Goal: Task Accomplishment & Management: Use online tool/utility

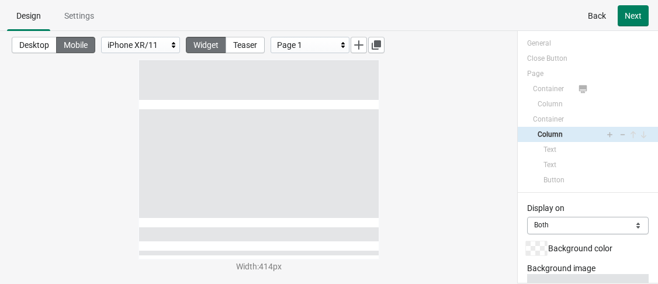
select select "both"
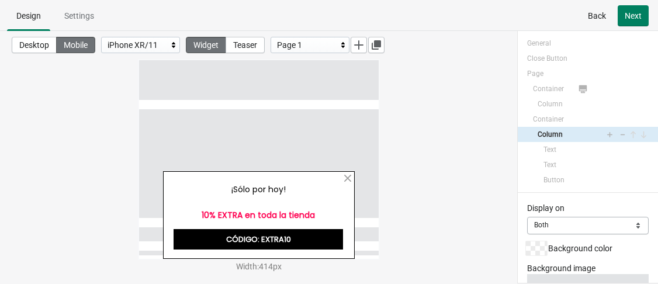
scroll to position [265, 0]
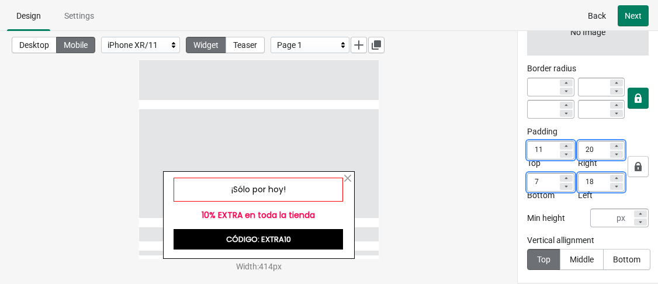
click at [304, 190] on div "¡Sólo por hoy!" at bounding box center [257, 190] width 169 height 24
select select "both"
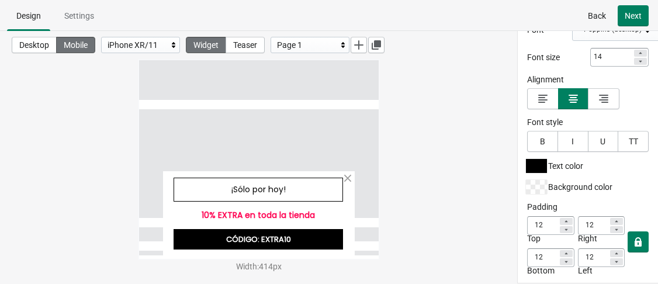
scroll to position [107, 0]
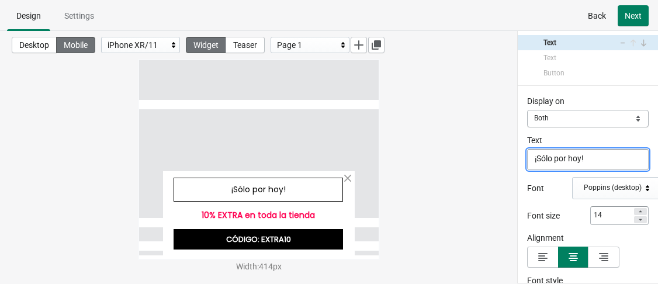
click at [262, 268] on div "Width : 414 px" at bounding box center [259, 267] width 240 height 12
click at [280, 268] on div "Width : 414 px" at bounding box center [259, 267] width 240 height 12
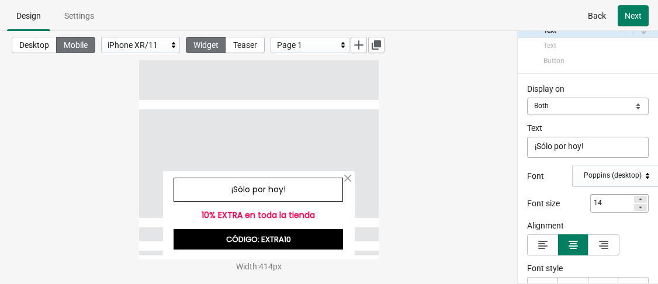
scroll to position [2, 0]
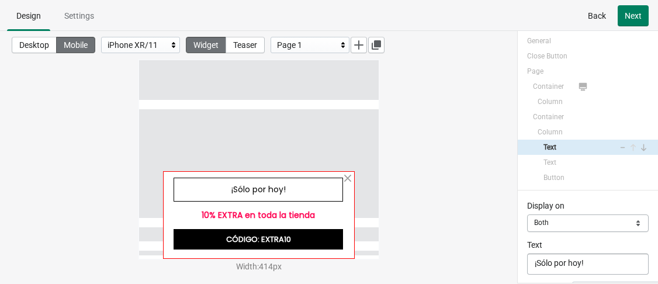
click at [353, 214] on div at bounding box center [258, 215] width 192 height 88
select select "both"
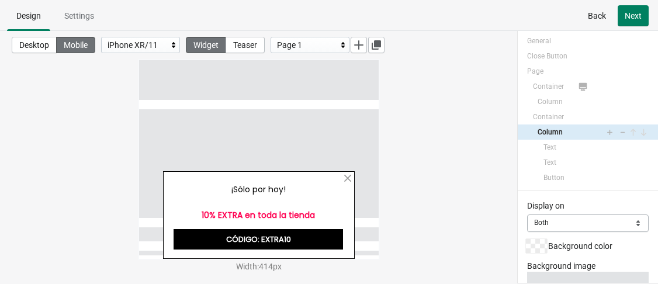
click at [349, 212] on div at bounding box center [258, 215] width 192 height 88
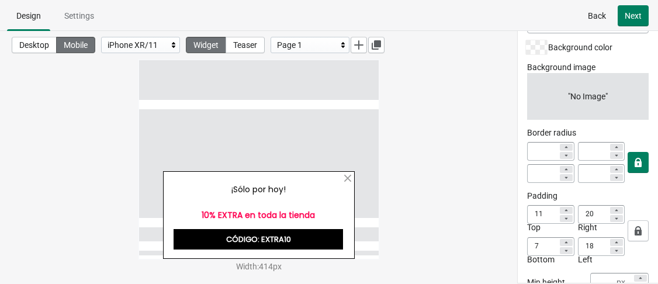
scroll to position [90, 0]
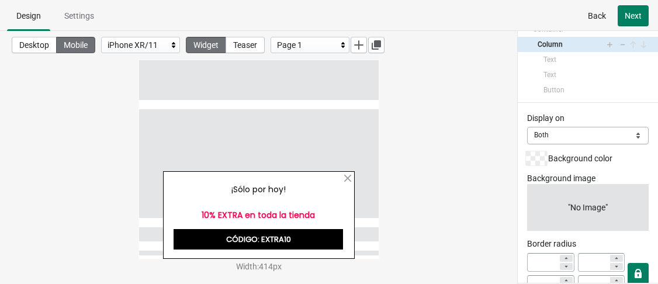
click at [530, 161] on div at bounding box center [536, 158] width 21 height 14
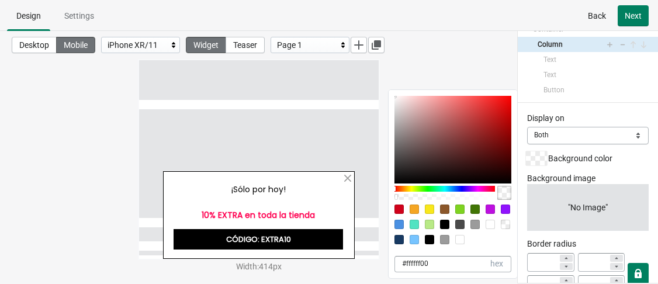
click at [446, 237] on div at bounding box center [444, 239] width 9 height 9
type input "9B9B9B"
type input "155"
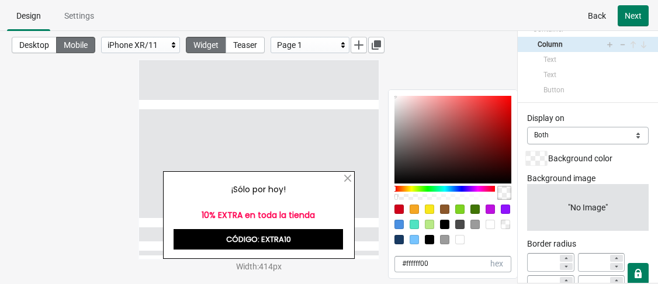
type input "100"
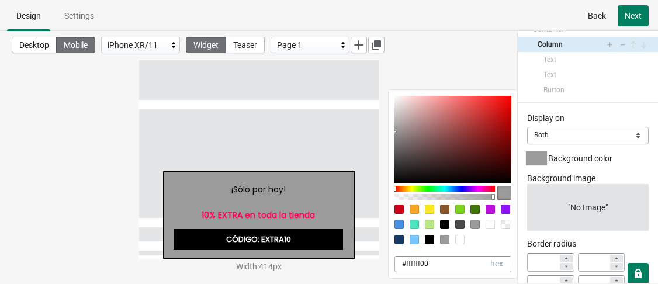
drag, startPoint x: 396, startPoint y: 115, endPoint x: 392, endPoint y: 98, distance: 17.4
click at [392, 98] on div "9B9B9B hex 155 r 155 g 155 b 100 a" at bounding box center [453, 147] width 129 height 115
type input "FAFAFA"
type input "250"
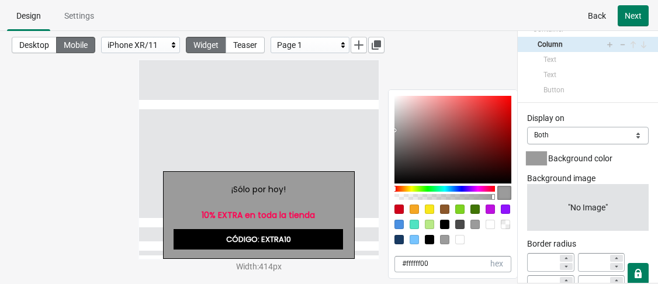
type input "250"
type input "#fafafa"
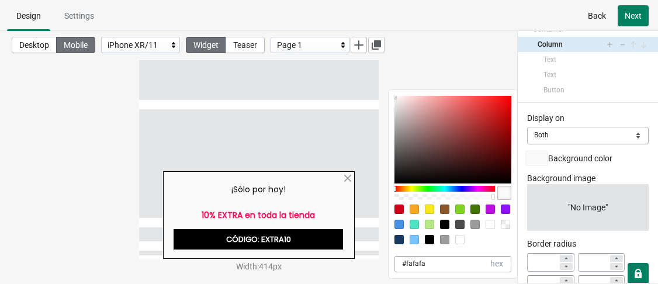
click at [394, 99] on div at bounding box center [395, 99] width 2 height 2
type input "F5F5F5"
type input "245"
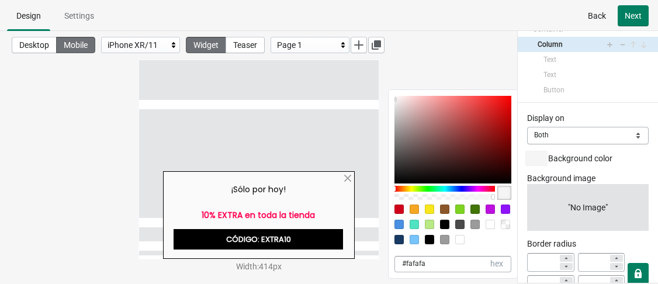
type input "#f5f5f5"
type input "EEEAEA"
type input "238"
type input "234"
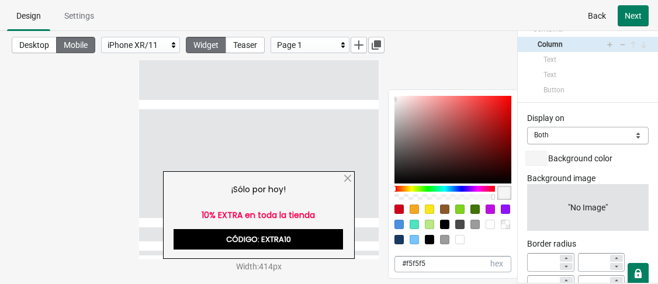
type input "#eeeaea"
click at [396, 102] on div at bounding box center [452, 140] width 117 height 88
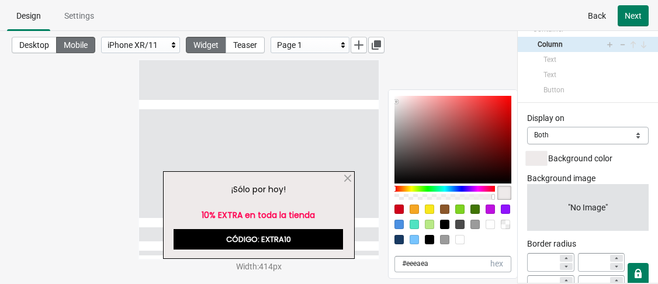
type input "F3F2F2"
type input "243"
type input "242"
type input "#f3f2f2"
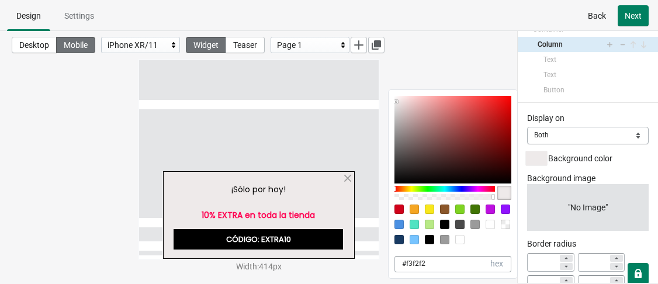
click at [395, 100] on div at bounding box center [452, 140] width 117 height 88
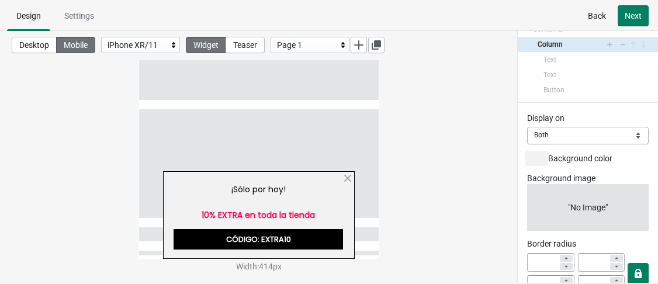
click at [457, 49] on div "Desktop Mobile iPhone XR/11 Widget Teaser Page 1" at bounding box center [258, 45] width 517 height 28
click at [292, 186] on div "¡Sólo por hoy!" at bounding box center [257, 190] width 169 height 24
select select "both"
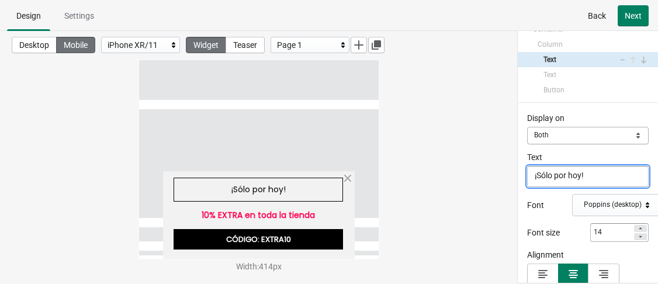
click at [287, 188] on div "¡Sólo por hoy!" at bounding box center [257, 190] width 169 height 24
click at [601, 176] on textarea "¡Sólo por hoy!" at bounding box center [588, 176] width 122 height 21
paste textarea "🎉"
click at [534, 175] on textarea "¡Sólo por hoy! 🎉" at bounding box center [588, 176] width 122 height 21
paste textarea "🎉"
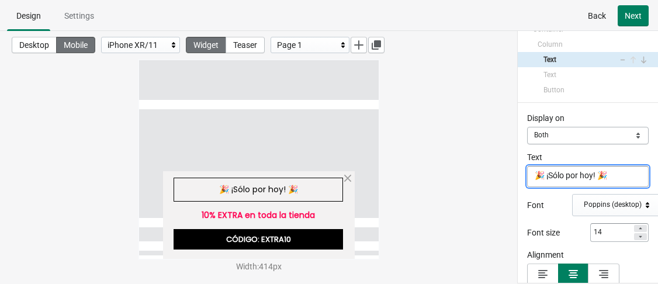
type textarea "🎉 ¡Sólo por hoy! 🎉"
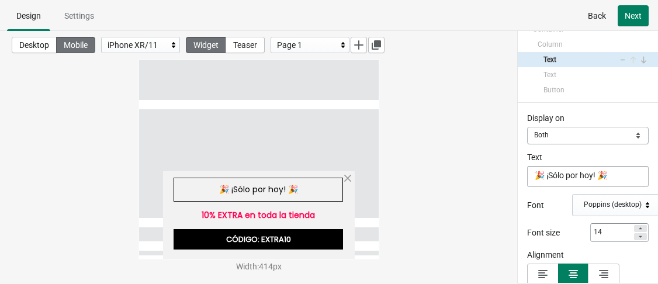
click at [454, 127] on div "Desktop Mobile iPhone XR/11 Widget Teaser Page 1 Width : 414 px" at bounding box center [258, 145] width 517 height 229
click at [637, 20] on span "Next" at bounding box center [633, 15] width 17 height 9
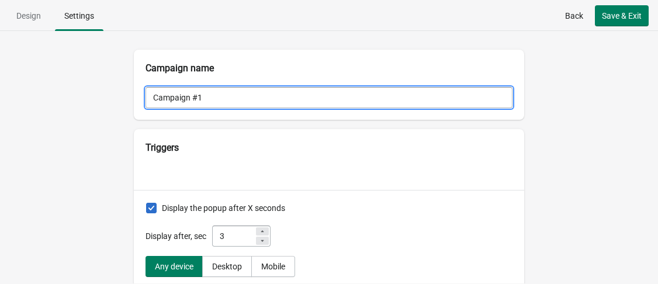
drag, startPoint x: 241, startPoint y: 93, endPoint x: 141, endPoint y: 96, distance: 100.5
click at [145, 96] on input "Campaign #1" at bounding box center [328, 97] width 367 height 21
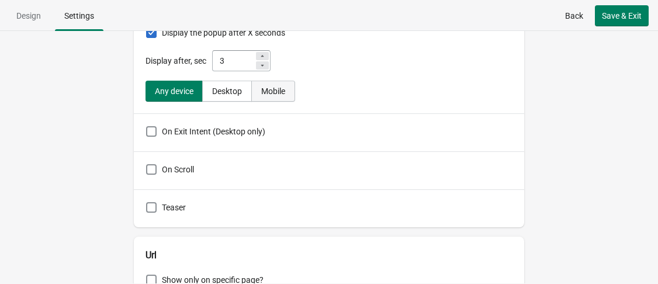
scroll to position [234, 0]
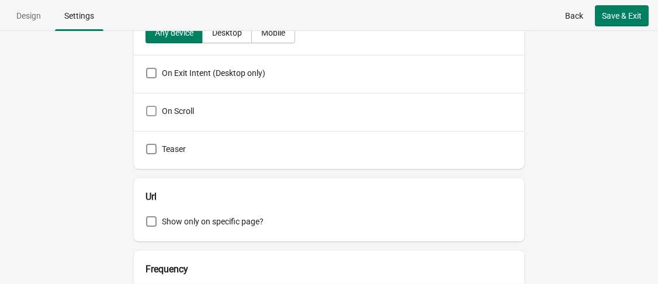
type input "10% EXTRA"
click at [146, 111] on span at bounding box center [151, 111] width 11 height 11
click at [146, 106] on input "On Scroll" at bounding box center [146, 106] width 1 height 1
checkbox input "true"
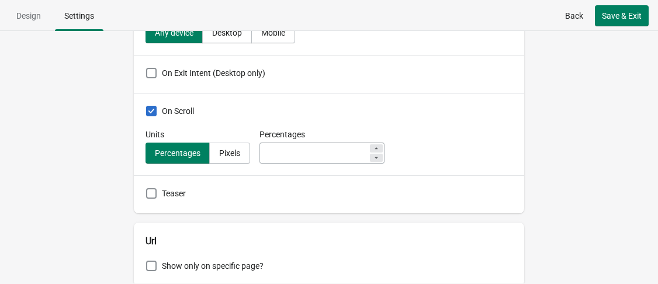
click at [375, 149] on icon at bounding box center [376, 148] width 3 height 2
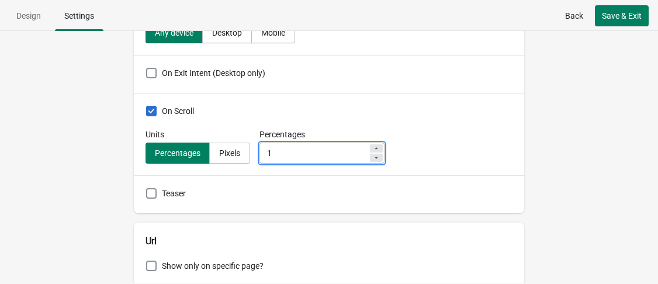
click at [375, 149] on icon at bounding box center [376, 148] width 3 height 2
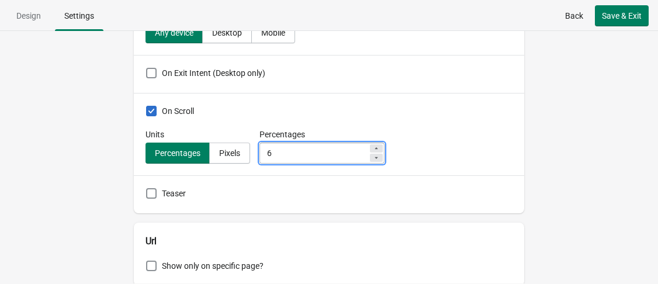
click at [375, 149] on icon at bounding box center [376, 148] width 3 height 2
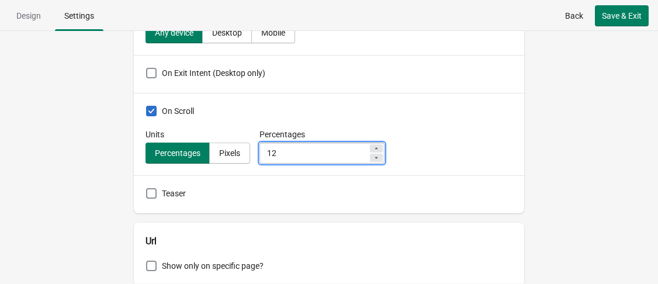
click at [375, 149] on icon at bounding box center [376, 148] width 3 height 2
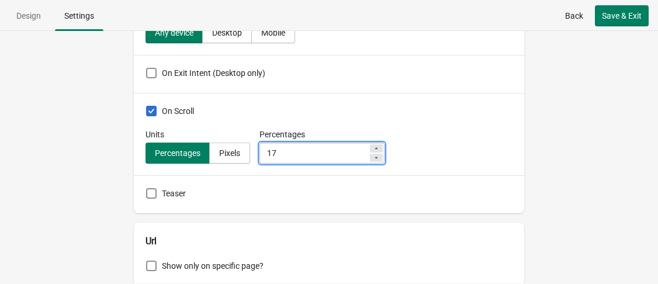
click at [373, 148] on icon at bounding box center [376, 148] width 7 height 7
click at [373, 156] on icon at bounding box center [376, 157] width 7 height 7
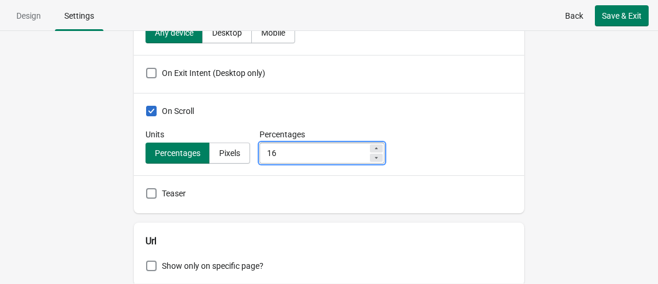
click at [373, 156] on icon at bounding box center [376, 157] width 7 height 7
type input "15"
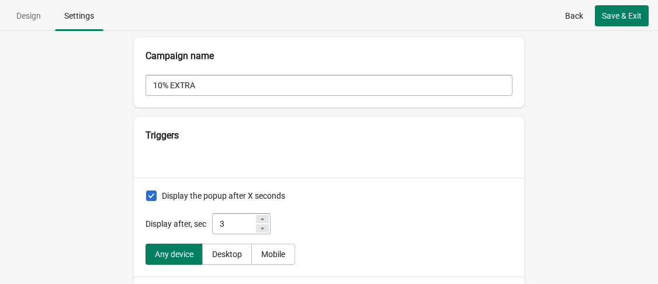
scroll to position [0, 0]
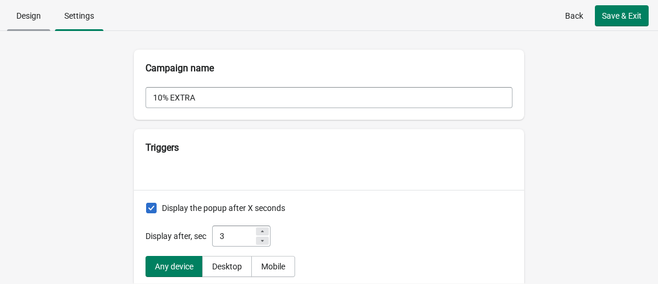
click at [45, 13] on span "Design" at bounding box center [28, 15] width 43 height 21
select select "both"
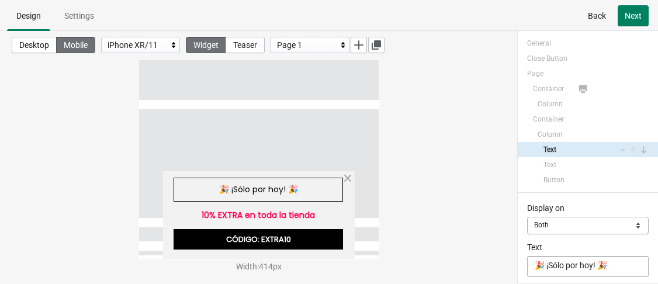
click at [342, 45] on icon at bounding box center [343, 45] width 12 height 12
click at [318, 8] on ul "Design Settings" at bounding box center [329, 15] width 648 height 30
click at [252, 40] on span "Teaser" at bounding box center [245, 44] width 24 height 9
select select "bottom"
select select "slide"
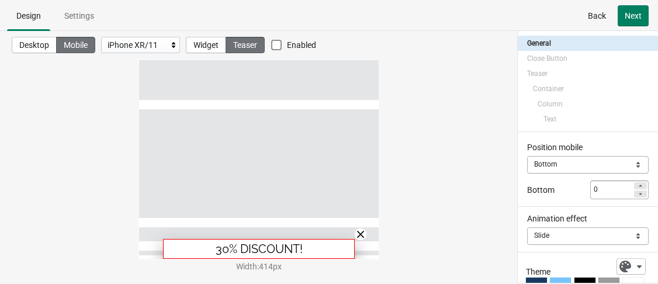
click at [292, 247] on div "30% DISCOUNT!" at bounding box center [258, 249] width 192 height 20
select select "both"
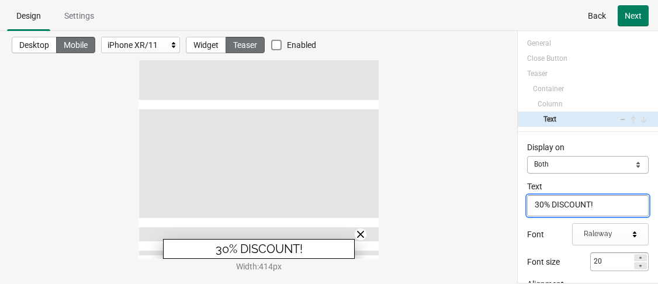
drag, startPoint x: 587, startPoint y: 203, endPoint x: 534, endPoint y: 203, distance: 53.2
click at [534, 203] on textarea "30% DISCOUNT!" at bounding box center [588, 205] width 122 height 21
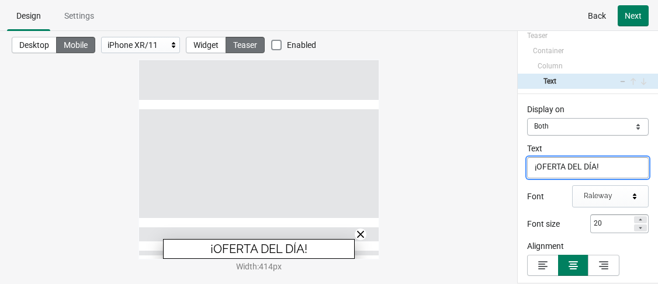
scroll to position [58, 0]
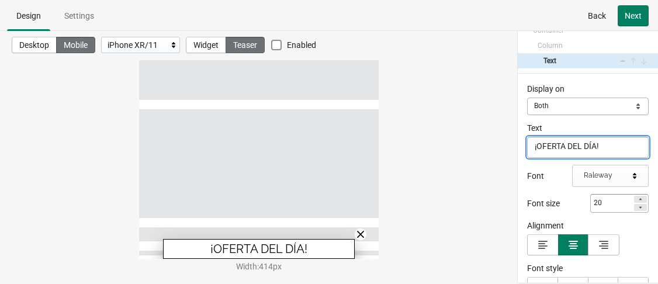
type textarea "¡OFERTA DEL DÍA!"
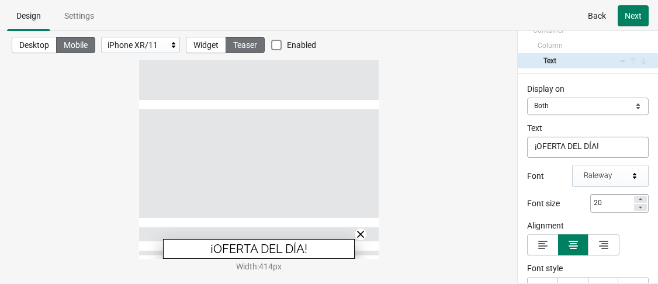
click at [598, 174] on div "Raleway" at bounding box center [606, 175] width 45 height 9
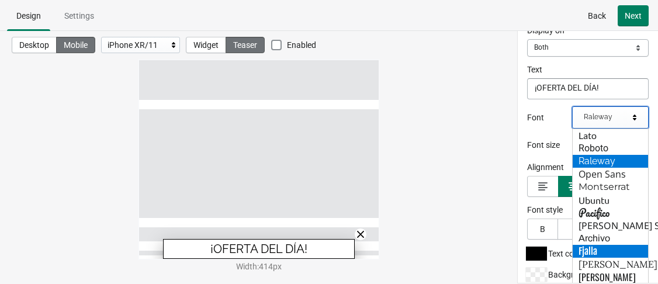
scroll to position [175, 0]
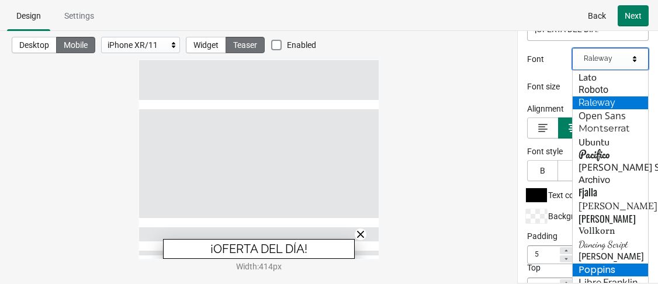
click at [608, 266] on div "Poppins" at bounding box center [610, 269] width 75 height 13
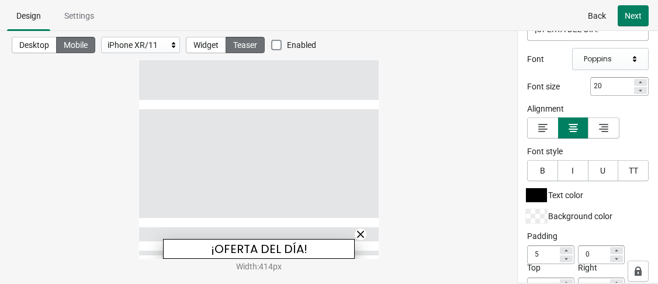
click at [543, 209] on div at bounding box center [536, 216] width 21 height 14
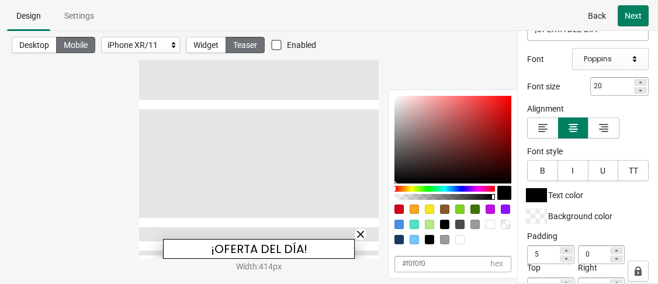
click at [489, 188] on div at bounding box center [444, 189] width 100 height 6
type input "#000000"
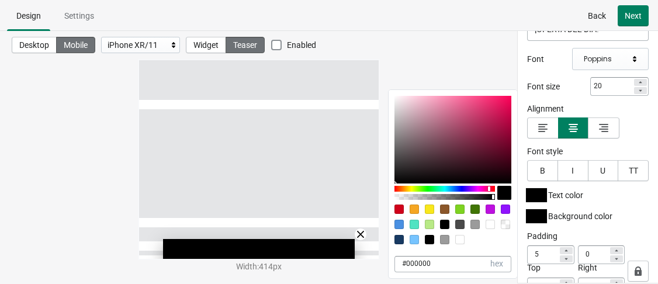
click at [507, 110] on div at bounding box center [452, 140] width 117 height 88
type input "D4074F"
type input "212"
type input "7"
type input "79"
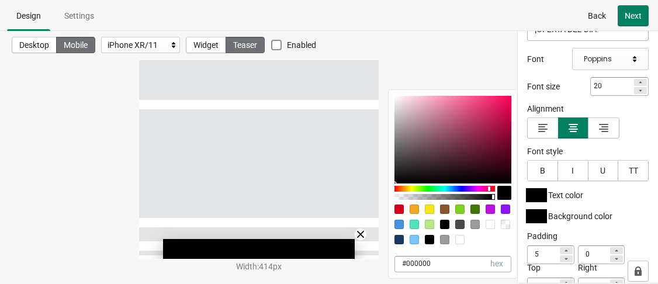
type input "#d4074f"
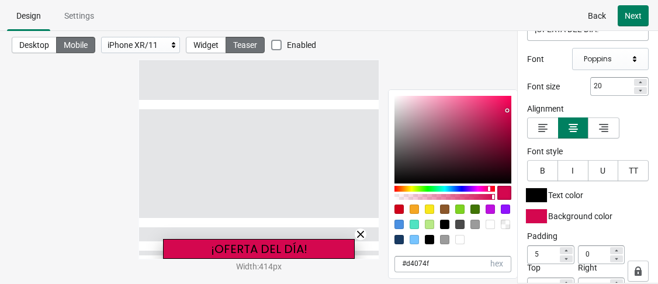
click at [509, 104] on div at bounding box center [452, 140] width 117 height 88
type input "E70554"
type input "231"
type input "5"
type input "84"
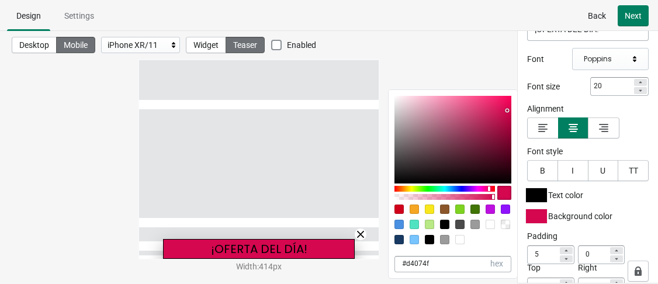
type input "#e70554"
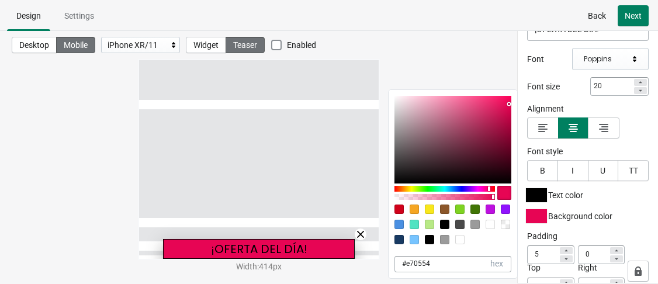
type input "E70353"
type input "3"
type input "83"
type input "#e70353"
type input "EB0254"
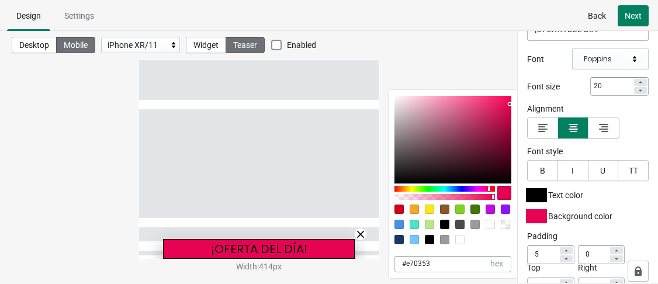
type input "235"
type input "2"
type input "84"
type input "#eb0254"
type input "F00256"
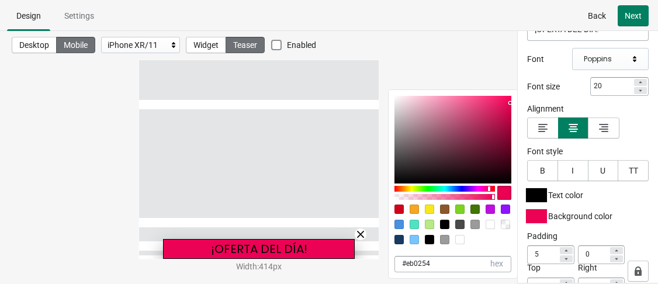
type input "240"
type input "86"
type input "#f00256"
click at [510, 101] on div at bounding box center [510, 101] width 2 height 2
click at [545, 195] on div at bounding box center [536, 195] width 21 height 14
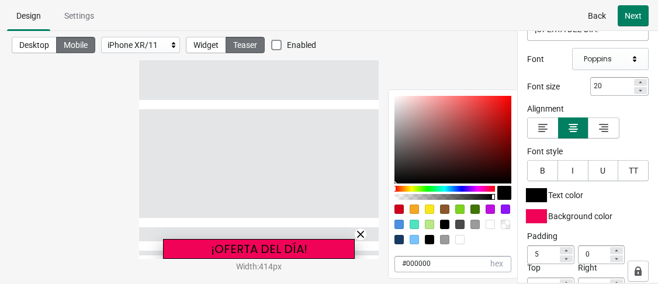
click at [460, 240] on div at bounding box center [459, 239] width 9 height 9
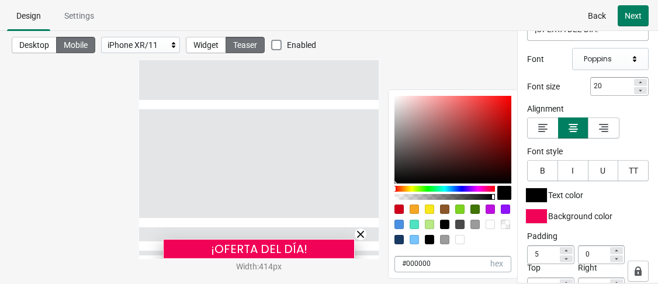
type input "FFFFFF"
type input "255"
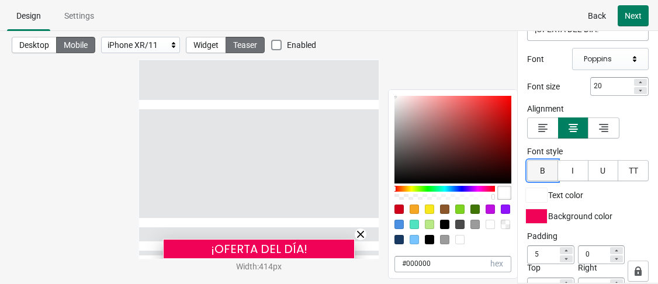
click at [534, 173] on button "B" at bounding box center [542, 170] width 31 height 21
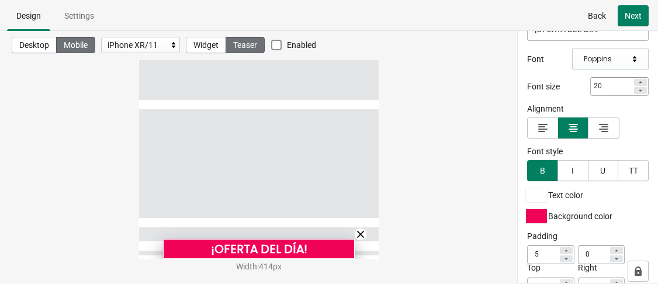
click at [425, 175] on div "Desktop Mobile iPhone XR/11 Widget Teaser Enabled Width : 414 px" at bounding box center [258, 145] width 517 height 229
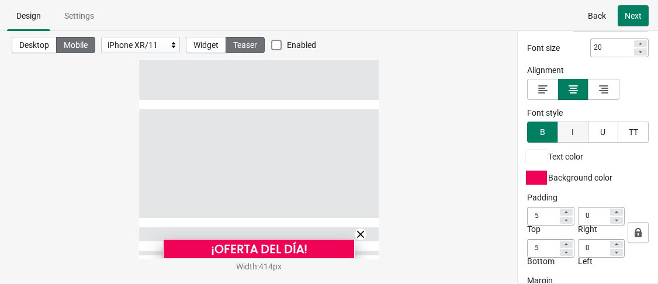
scroll to position [234, 0]
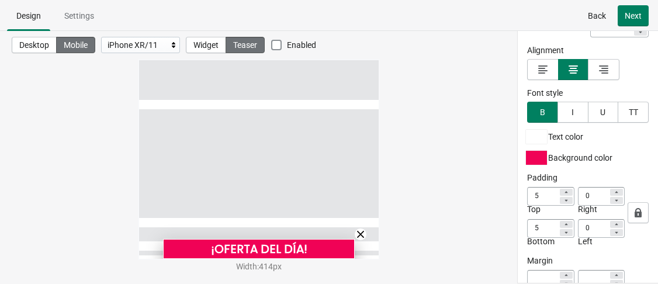
click at [563, 199] on icon at bounding box center [566, 200] width 7 height 7
type input "3"
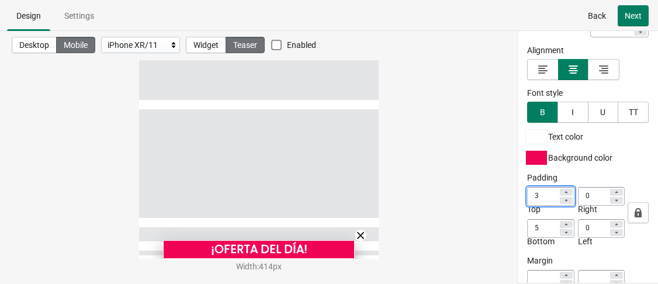
click at [564, 223] on icon at bounding box center [565, 224] width 3 height 2
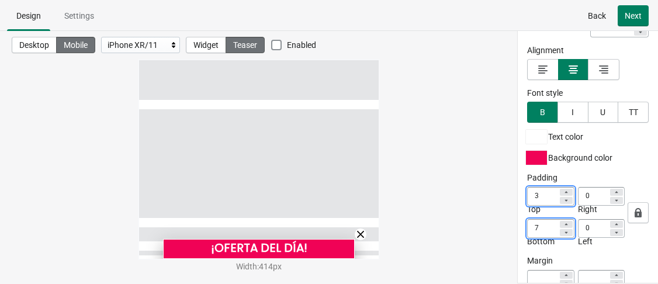
click at [565, 229] on div at bounding box center [566, 232] width 13 height 7
click at [564, 229] on icon at bounding box center [566, 232] width 7 height 7
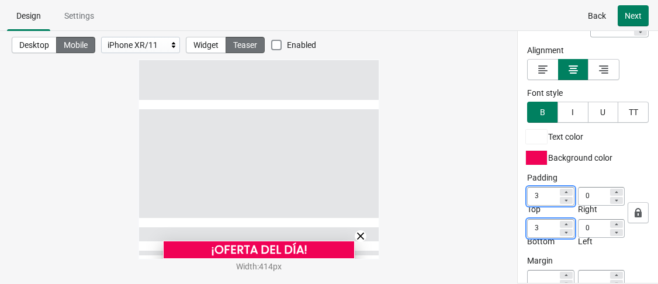
type input "2"
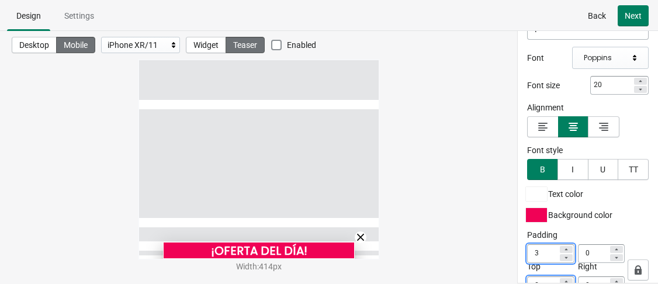
scroll to position [175, 0]
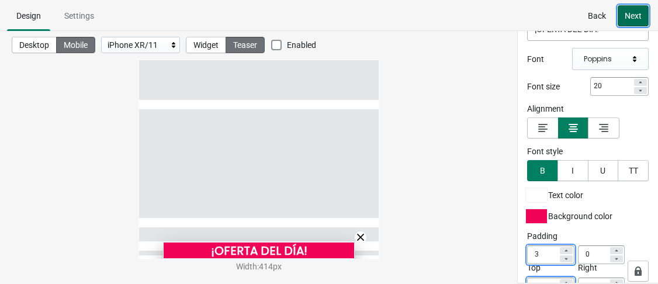
click at [637, 13] on span "Next" at bounding box center [633, 15] width 17 height 9
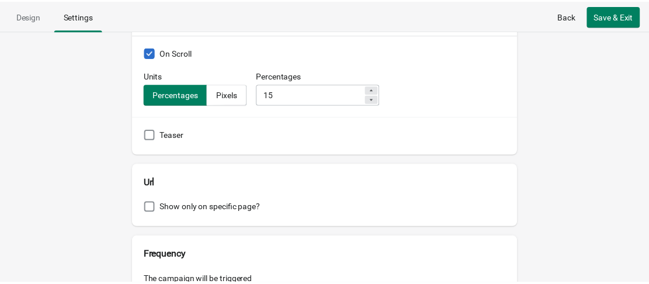
scroll to position [351, 0]
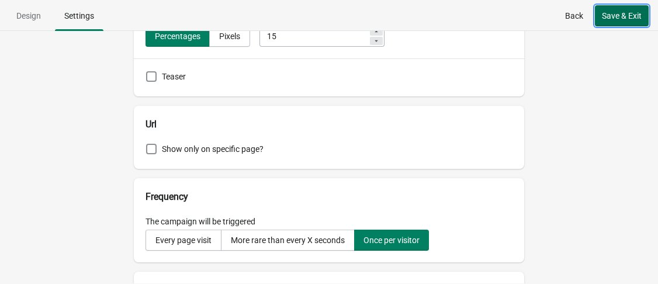
click at [613, 14] on span "Save & Exit" at bounding box center [622, 15] width 40 height 9
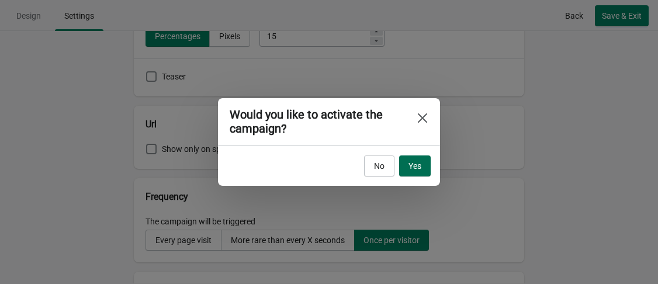
click at [416, 164] on span "Yes" at bounding box center [414, 165] width 13 height 9
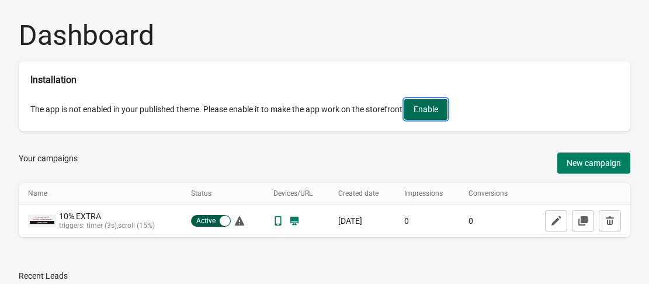
click at [431, 114] on span "Enable" at bounding box center [426, 109] width 25 height 9
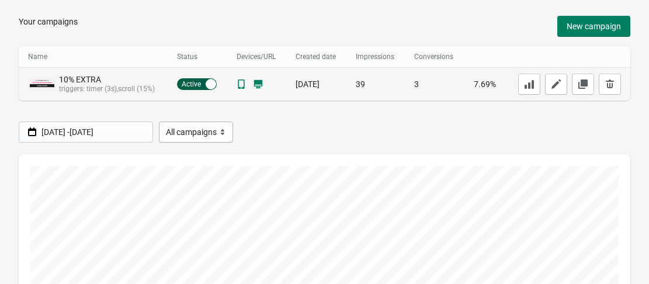
scroll to position [58, 0]
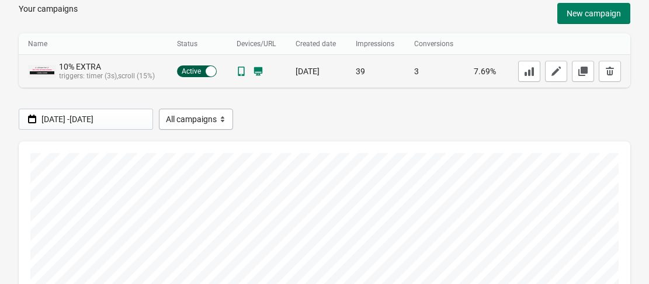
click at [91, 72] on div "10% EXTRA" at bounding box center [91, 67] width 65 height 10
click at [556, 74] on icon "button" at bounding box center [556, 71] width 9 height 9
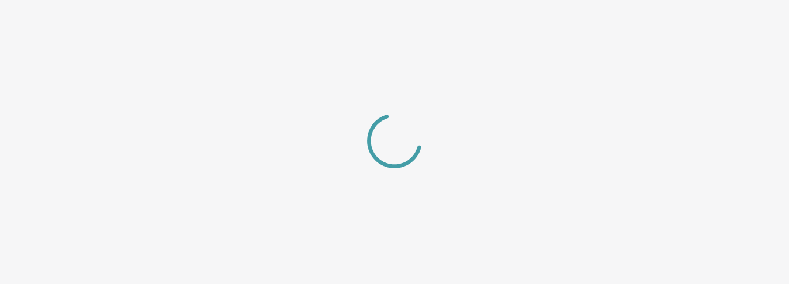
select select "bottom"
select select "slide"
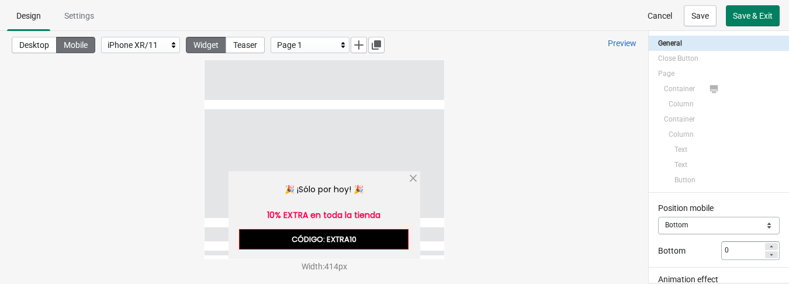
click at [397, 241] on div "CÓDIGO: EXTRA10" at bounding box center [322, 239] width 169 height 21
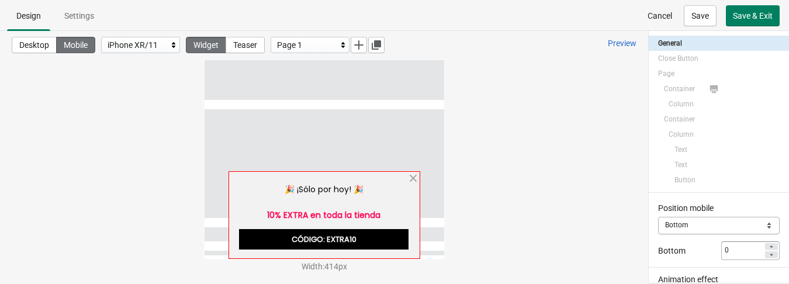
select select "both"
select select "open"
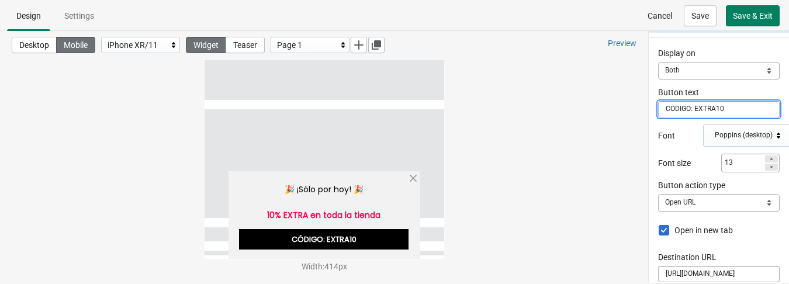
scroll to position [175, 0]
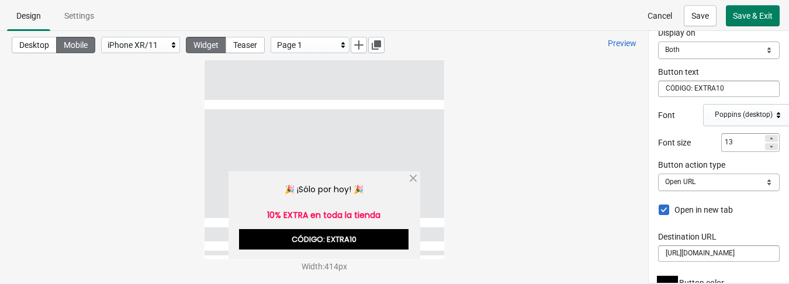
click at [657, 207] on span at bounding box center [663, 209] width 11 height 11
click at [657, 207] on input "Open in new tab" at bounding box center [658, 212] width 1 height 16
checkbox input "false"
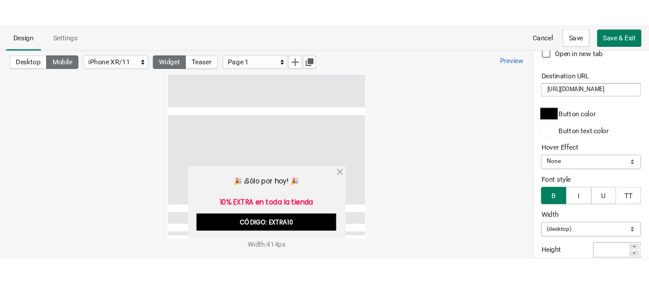
scroll to position [409, 0]
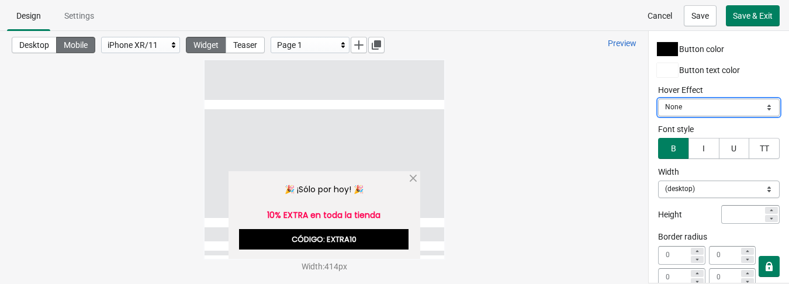
click at [657, 107] on select "None Darker Lighter" at bounding box center [719, 108] width 122 height 18
select select "lighter"
click at [657, 99] on select "None Darker Lighter" at bounding box center [719, 108] width 122 height 18
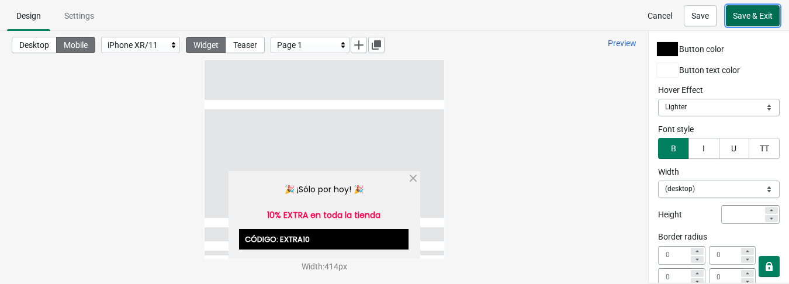
click at [657, 25] on button "Save & Exit" at bounding box center [753, 15] width 54 height 21
